Goal: Communication & Community: Answer question/provide support

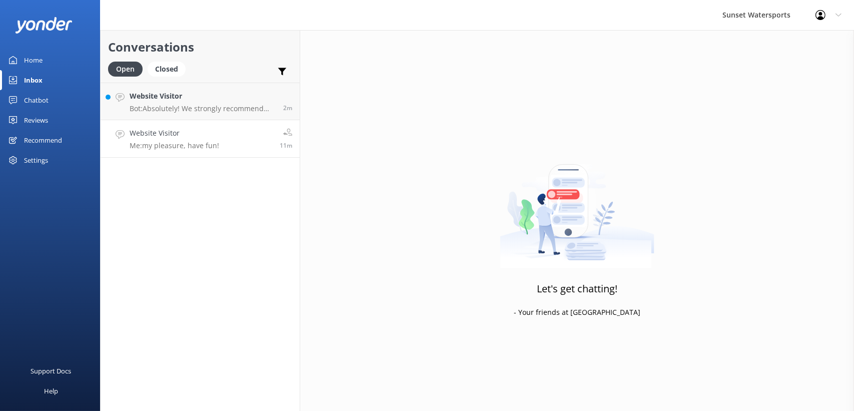
click at [190, 136] on h4 "Website Visitor" at bounding box center [175, 133] width 90 height 11
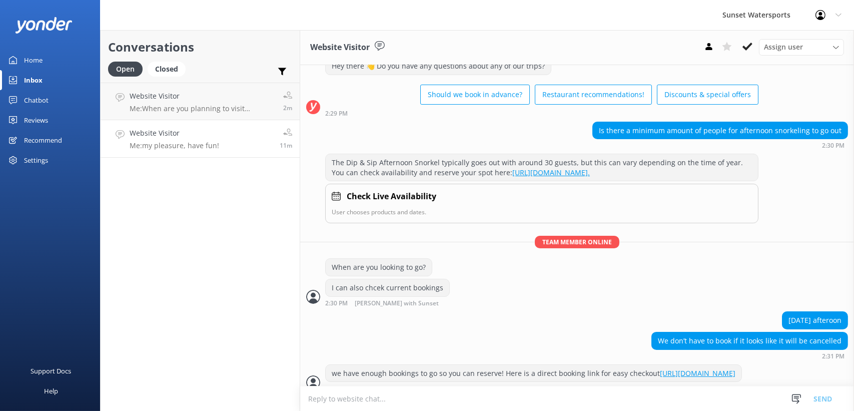
scroll to position [234, 0]
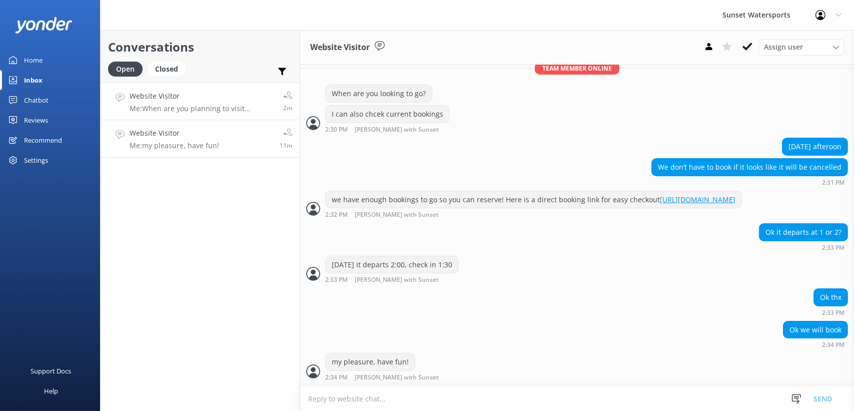
click at [201, 98] on h4 "Website Visitor" at bounding box center [203, 96] width 146 height 11
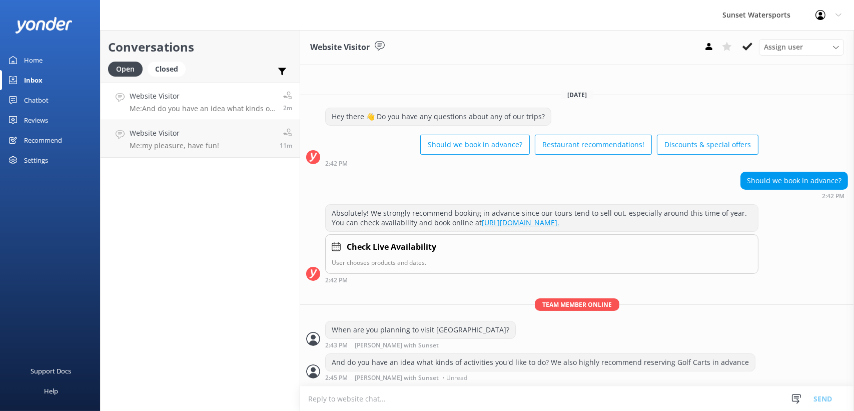
click at [182, 244] on div "Conversations Open Closed Important Assigned to me Unassigned SMS Website Visit…" at bounding box center [200, 220] width 200 height 381
click at [41, 59] on div "Home" at bounding box center [33, 60] width 19 height 20
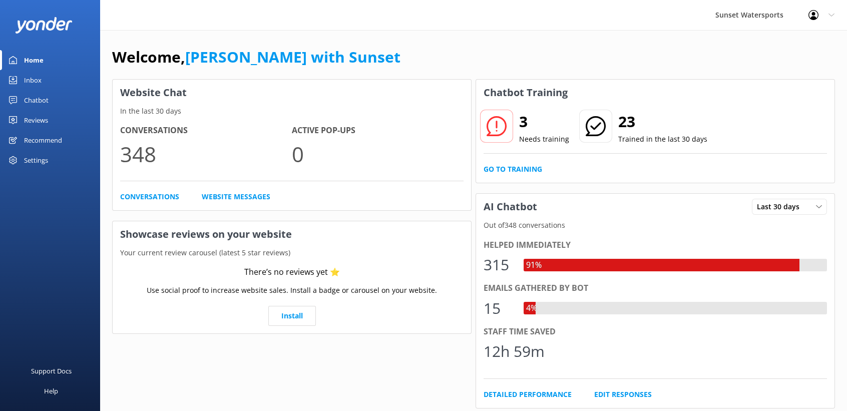
click at [18, 78] on link "Inbox" at bounding box center [50, 80] width 100 height 20
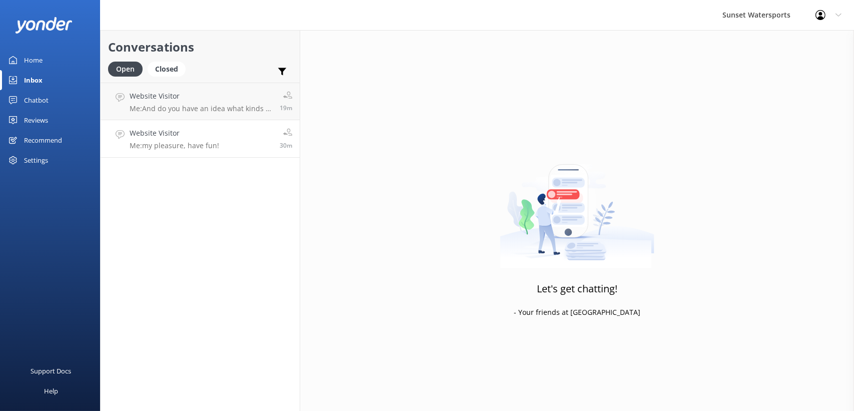
click at [202, 146] on p "Me: my pleasure, have fun!" at bounding box center [175, 145] width 90 height 9
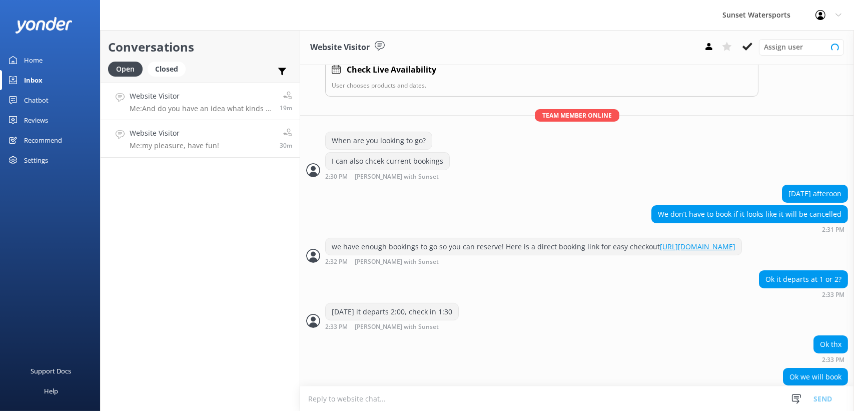
scroll to position [234, 0]
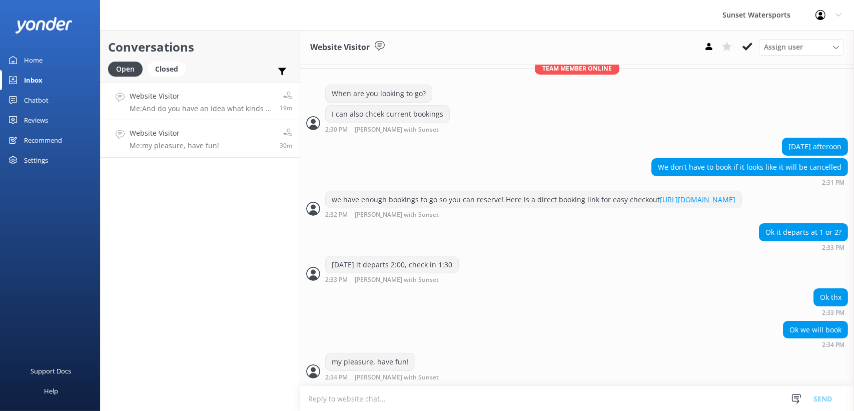
click at [213, 97] on h4 "Website Visitor" at bounding box center [201, 96] width 143 height 11
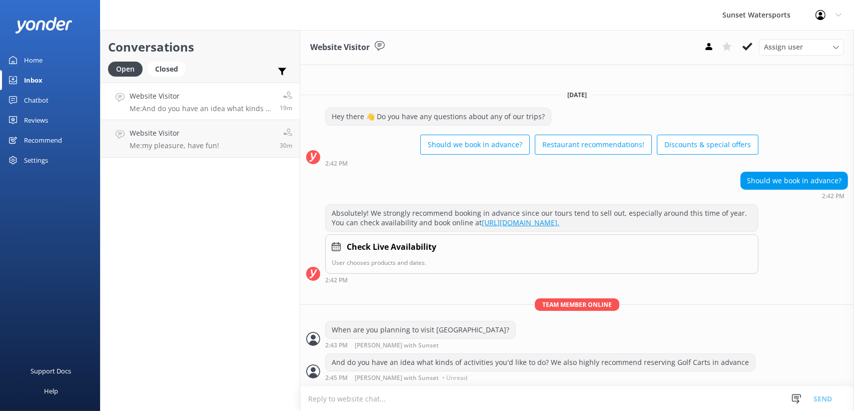
click at [39, 61] on div "Home" at bounding box center [33, 60] width 19 height 20
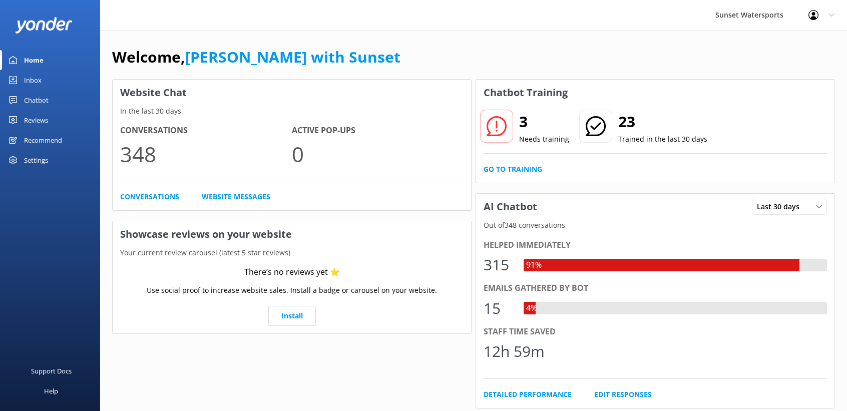
click at [34, 73] on div "Inbox" at bounding box center [33, 80] width 18 height 20
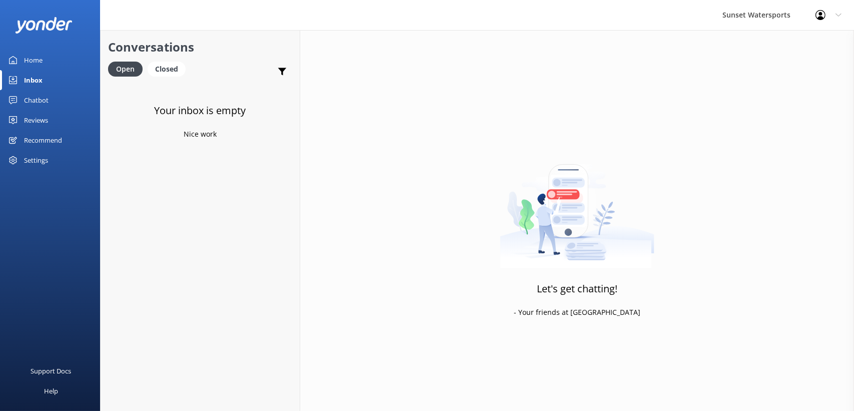
click at [25, 77] on div "Inbox" at bounding box center [33, 80] width 19 height 20
click at [34, 57] on div "Home" at bounding box center [33, 60] width 19 height 20
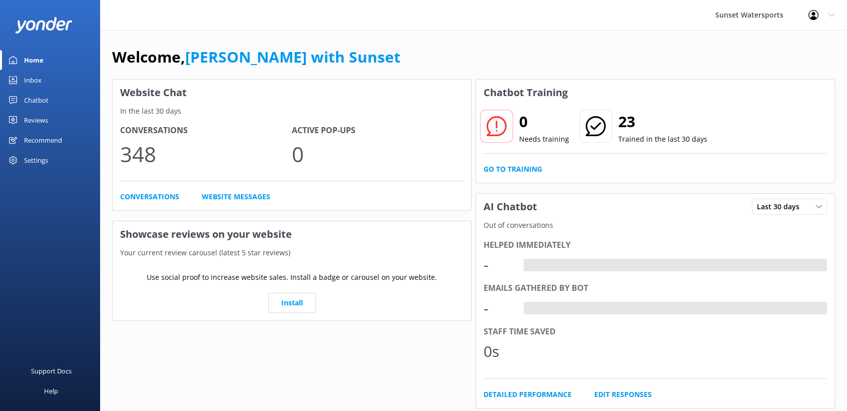
click at [35, 72] on div "Inbox" at bounding box center [33, 80] width 18 height 20
